Goal: Transaction & Acquisition: Purchase product/service

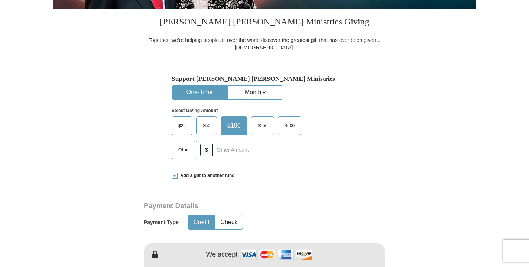
scroll to position [186, 0]
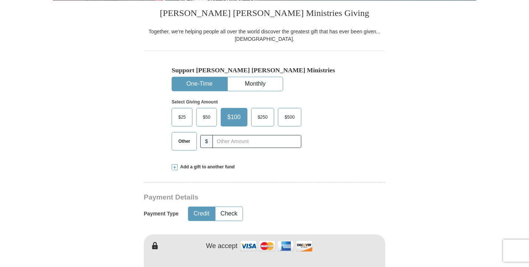
click at [181, 140] on span "Other" at bounding box center [184, 141] width 19 height 11
click at [0, 0] on input "Other" at bounding box center [0, 0] width 0 height 0
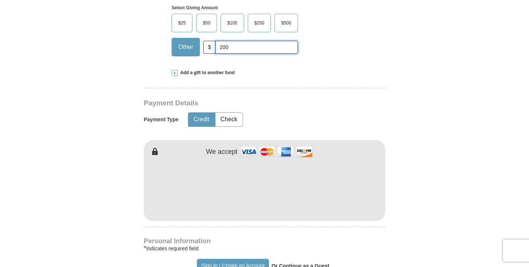
scroll to position [297, 0]
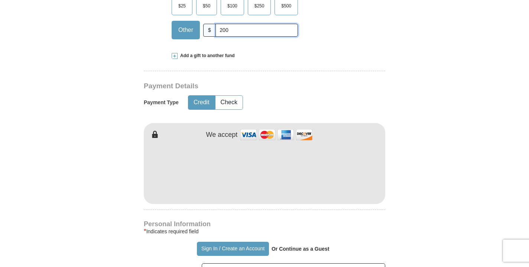
type input "200"
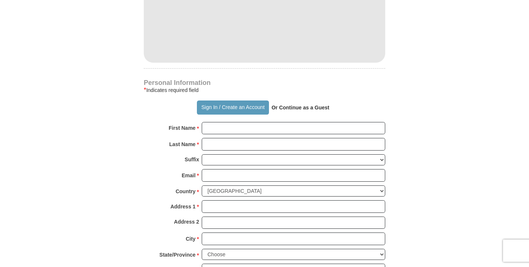
scroll to position [446, 0]
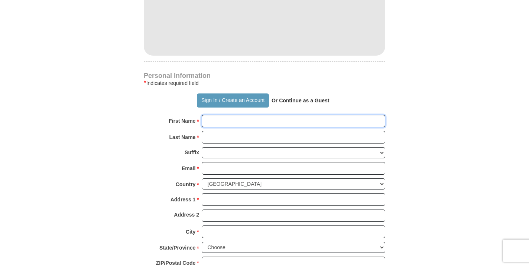
click at [211, 123] on input "First Name *" at bounding box center [294, 121] width 184 height 13
type input "[PERSON_NAME]"
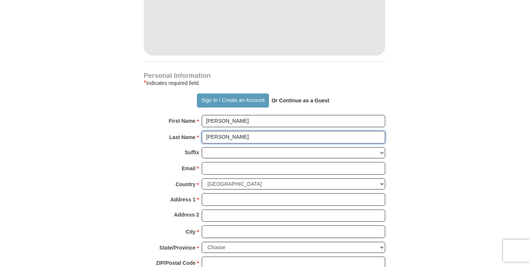
type input "[PERSON_NAME]"
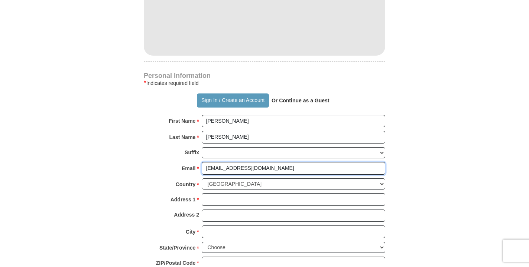
type input "[EMAIL_ADDRESS][DOMAIN_NAME]"
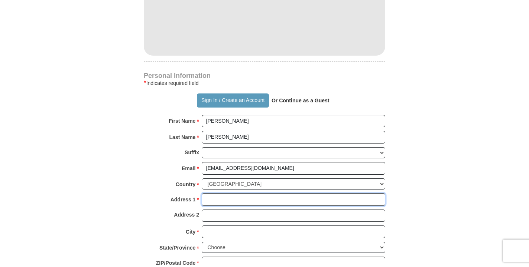
click at [217, 199] on input "Address 1 *" at bounding box center [294, 200] width 184 height 13
type input "[STREET_ADDRESS]"
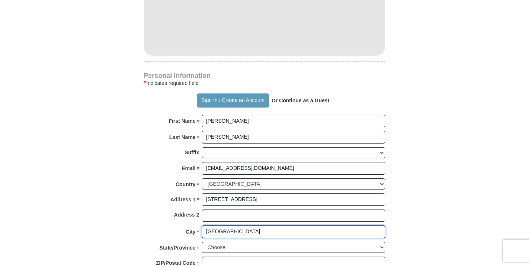
type input "[GEOGRAPHIC_DATA]"
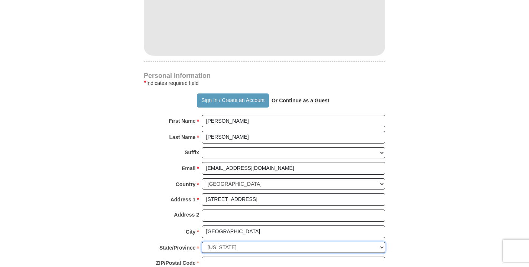
click at [379, 249] on select "Choose [US_STATE] [US_STATE] [US_STATE] [US_STATE] [US_STATE] Armed Forces Amer…" at bounding box center [294, 248] width 184 height 12
select select "NC"
click at [202, 242] on select "Choose [US_STATE] [US_STATE] [US_STATE] [US_STATE] [US_STATE] Armed Forces Amer…" at bounding box center [294, 248] width 184 height 12
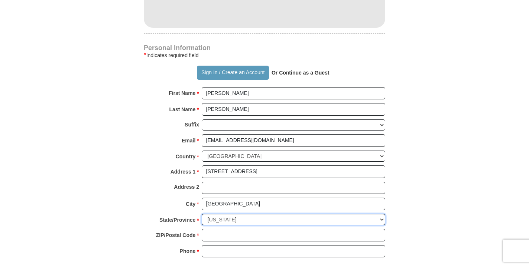
scroll to position [520, 0]
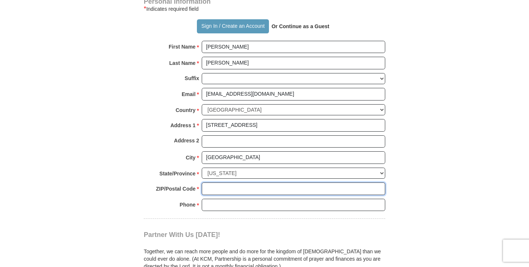
click at [216, 188] on input "ZIP/Postal Code *" at bounding box center [294, 189] width 184 height 13
type input "28117"
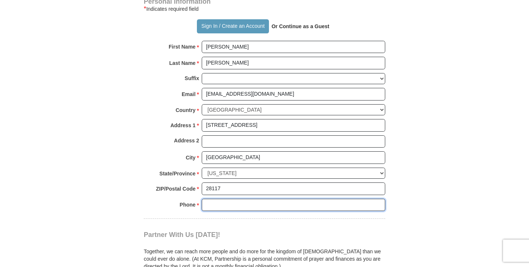
click at [217, 205] on input "Phone * *" at bounding box center [294, 205] width 184 height 13
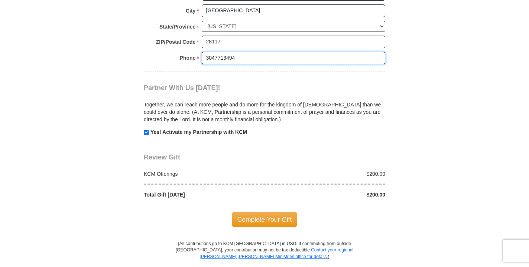
scroll to position [669, 0]
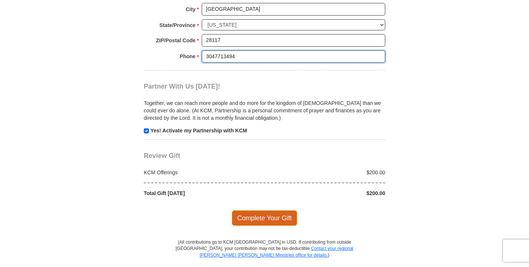
type input "3047713494"
click at [253, 215] on span "Complete Your Gift" at bounding box center [265, 219] width 66 height 16
